Goal: Information Seeking & Learning: Learn about a topic

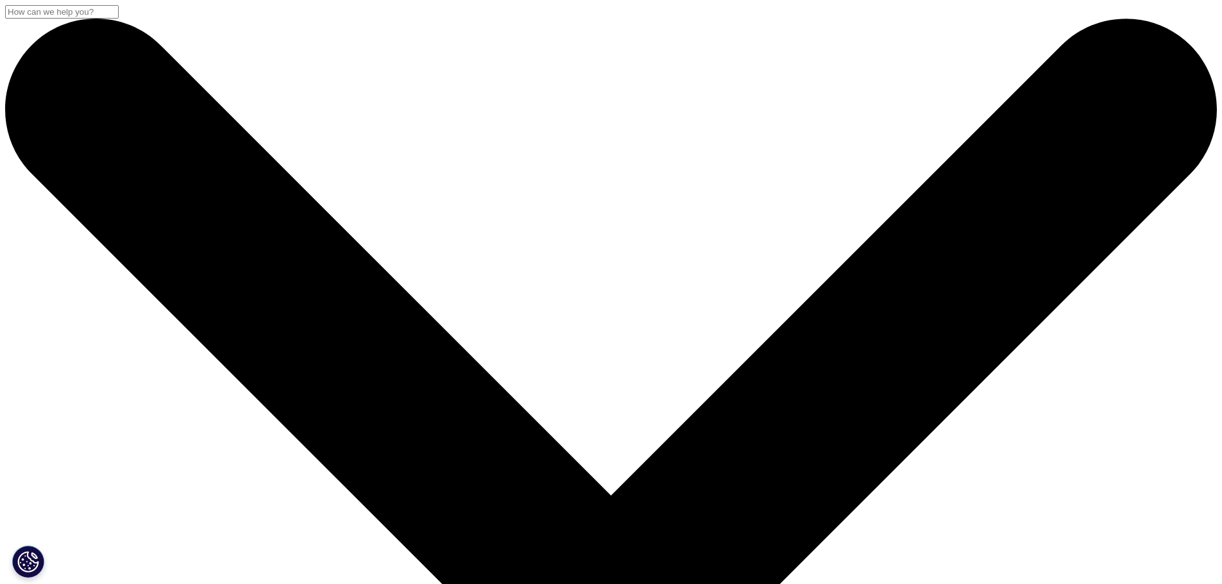
scroll to position [312, 757]
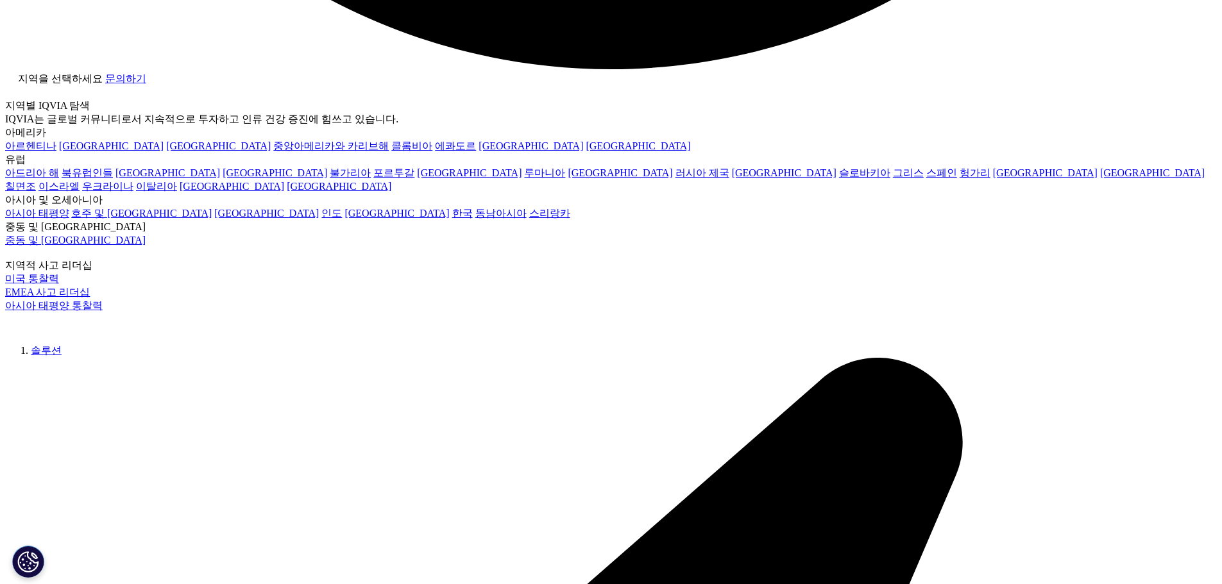
scroll to position [3592, 0]
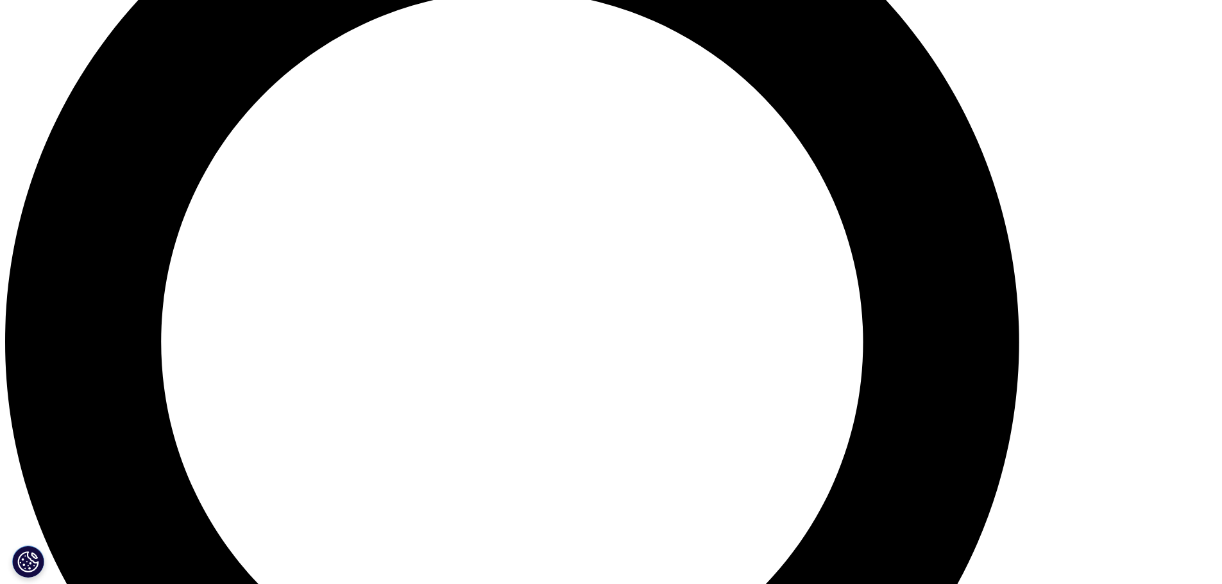
scroll to position [1475, 0]
